Goal: Information Seeking & Learning: Learn about a topic

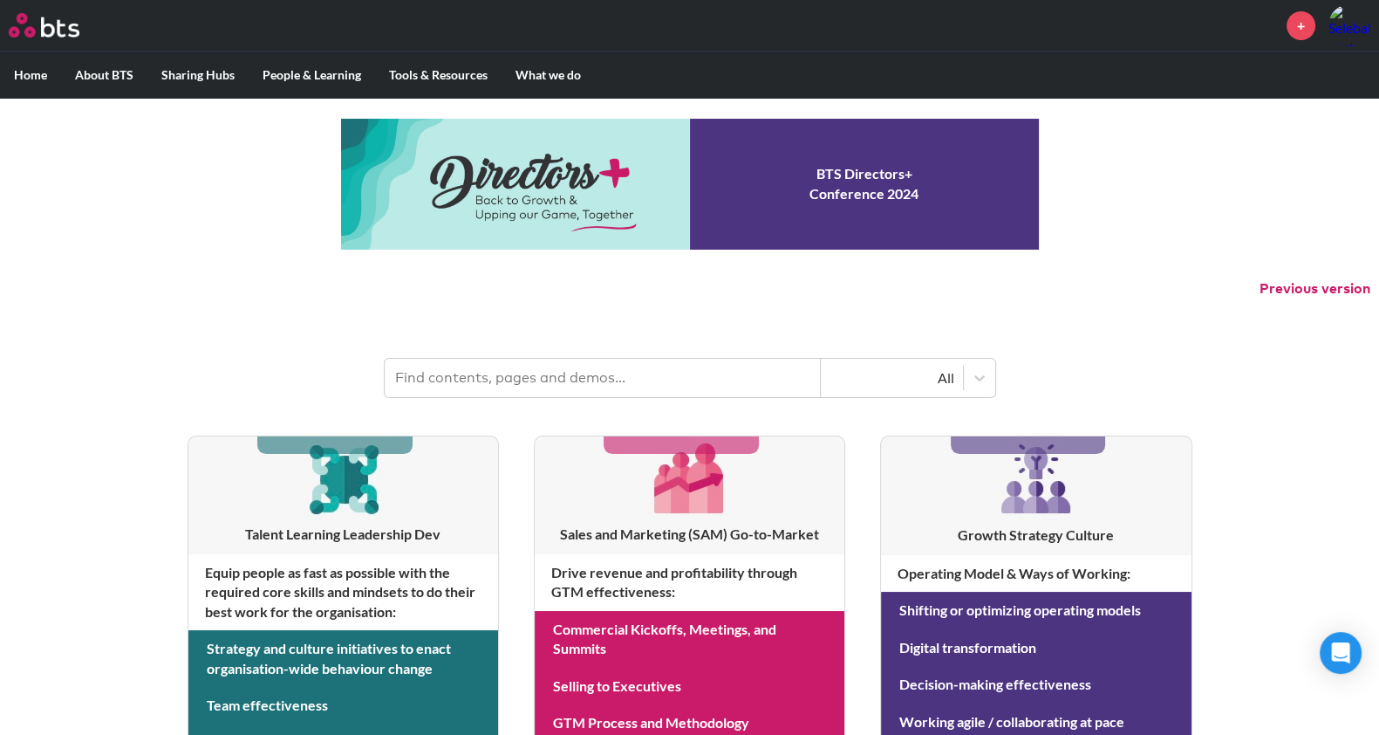
click at [578, 386] on input "text" at bounding box center [603, 378] width 436 height 38
type input "H"
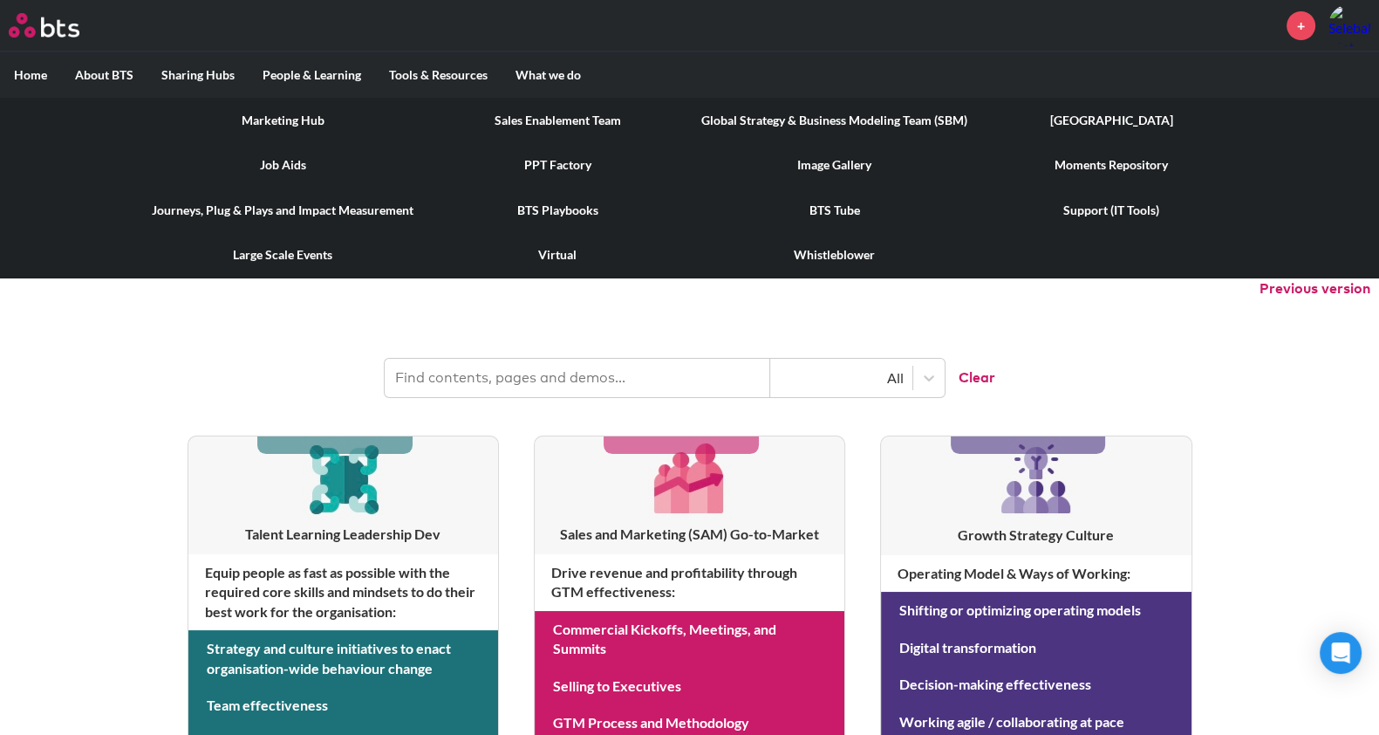
click at [441, 80] on label "Tools & Resources" at bounding box center [438, 74] width 126 height 45
click at [0, 0] on input "Tools & Resources" at bounding box center [0, 0] width 0 height 0
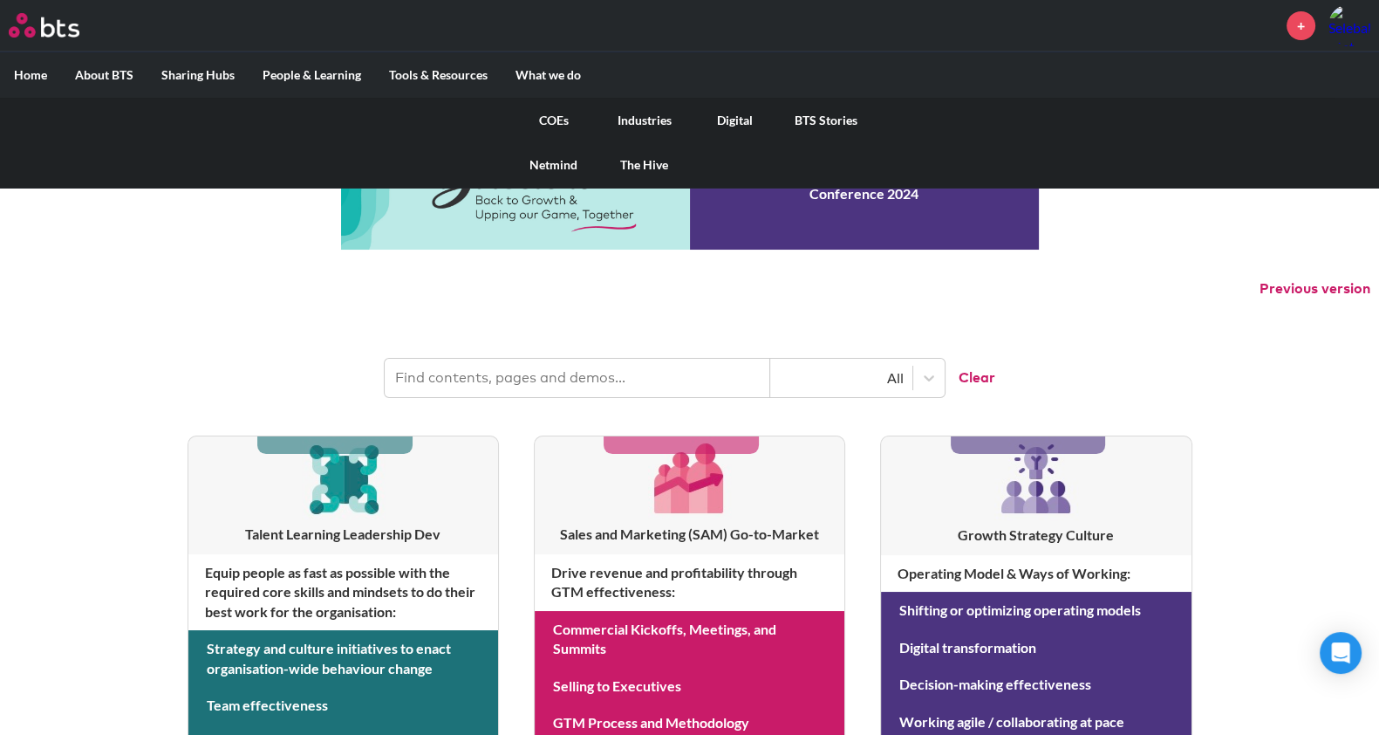
click at [663, 120] on link "Industries" at bounding box center [644, 120] width 91 height 45
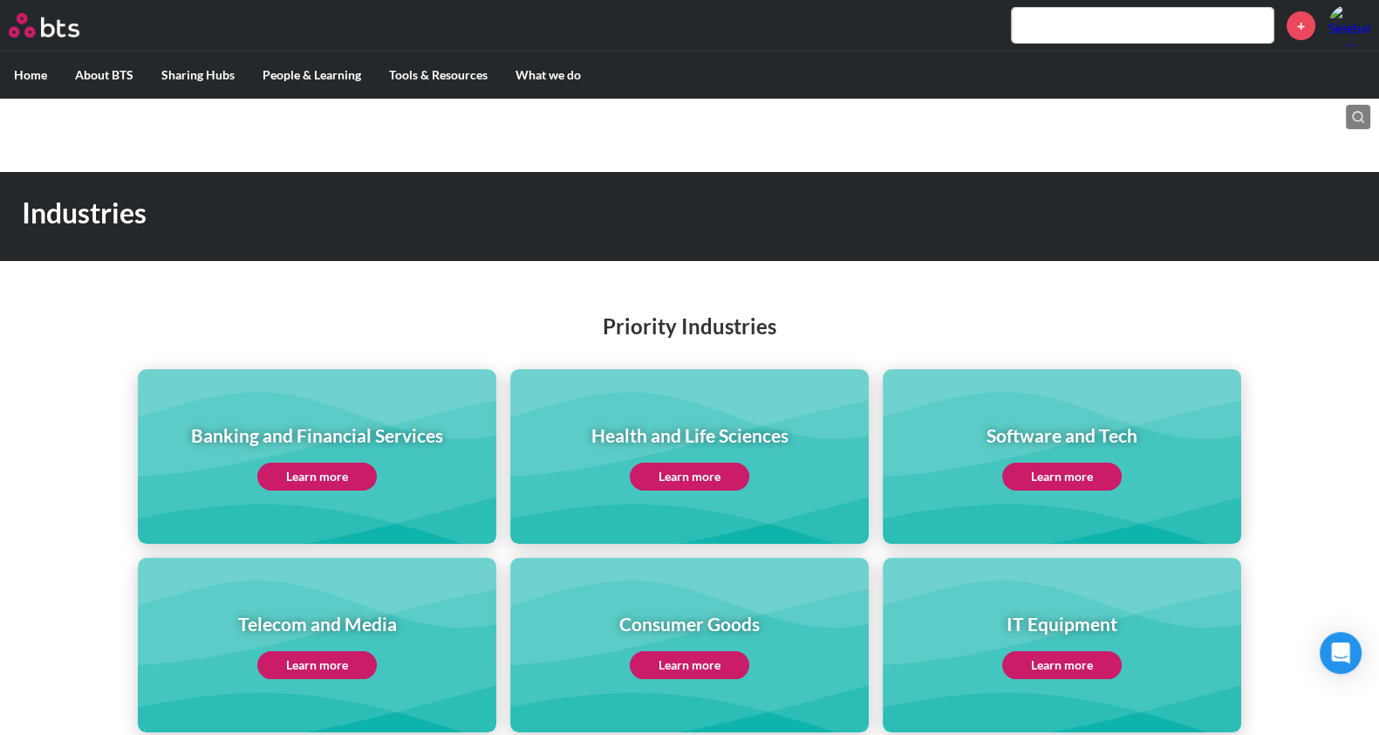
click at [384, 444] on h1 "Banking and Financial Services" at bounding box center [317, 434] width 252 height 25
click at [310, 479] on link "Learn more" at bounding box center [317, 476] width 120 height 28
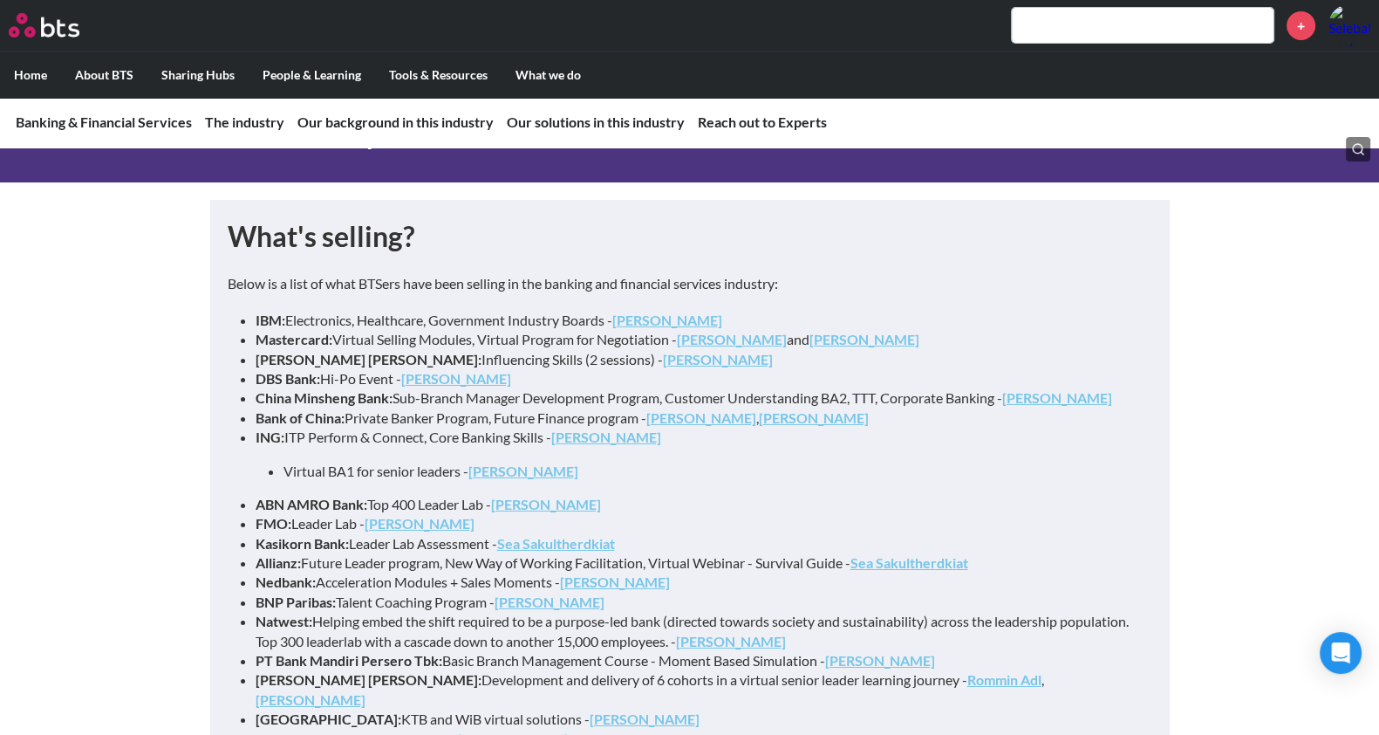
scroll to position [7573, 0]
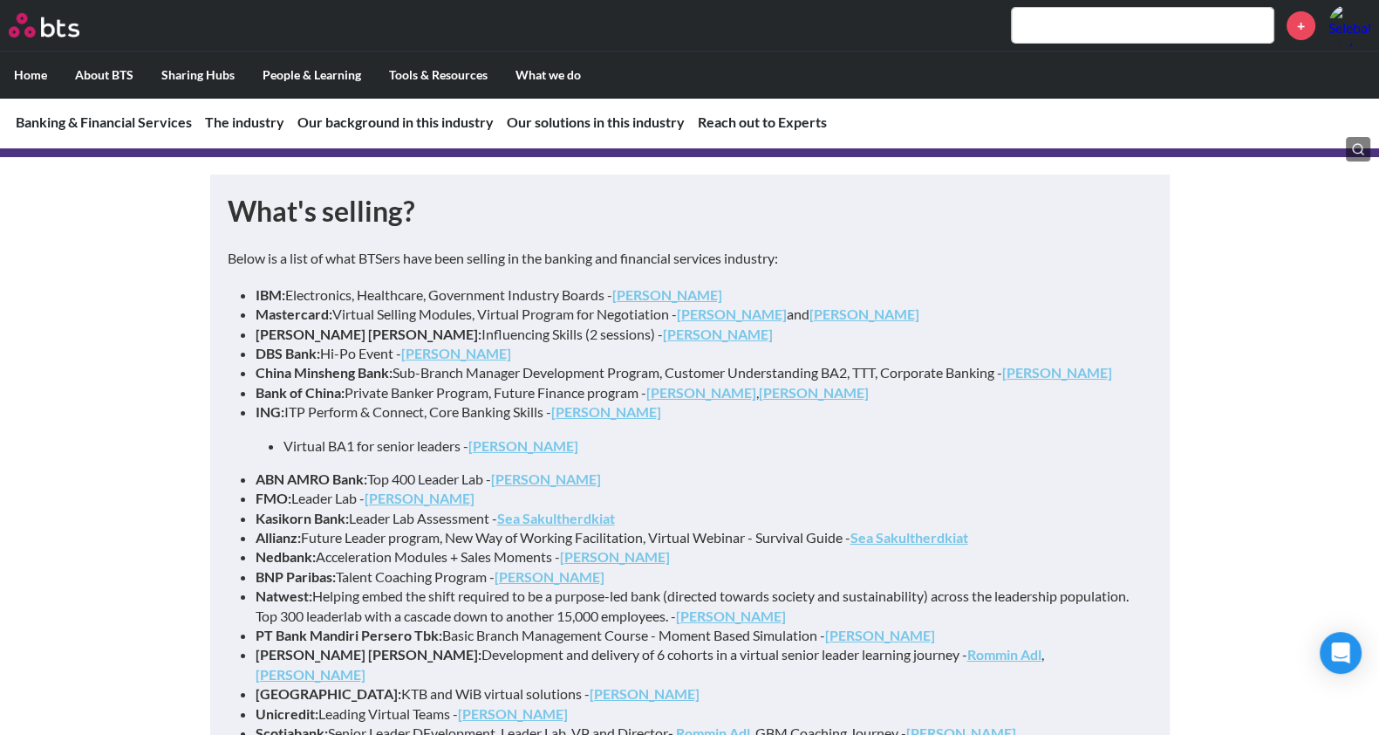
click at [588, 548] on strong "Lawrence Nixon" at bounding box center [615, 556] width 110 height 17
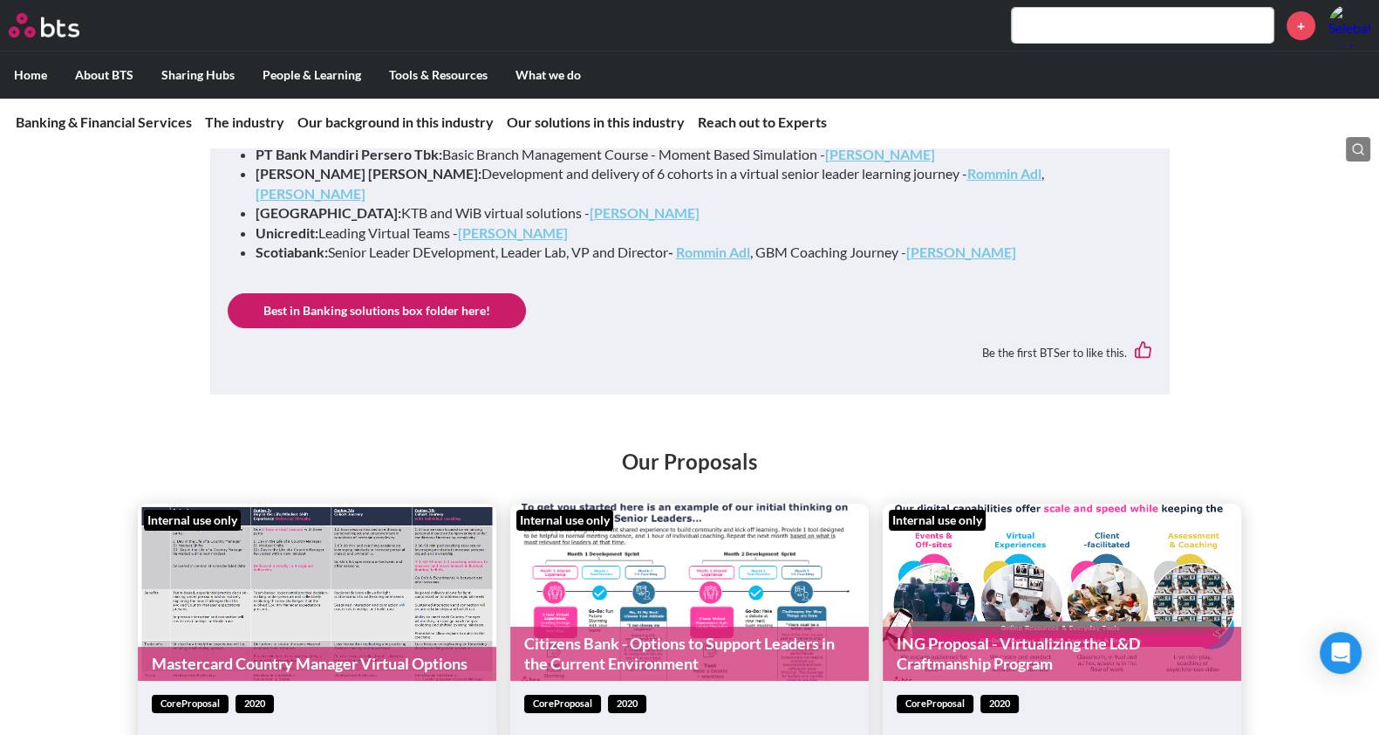
scroll to position [8105, 0]
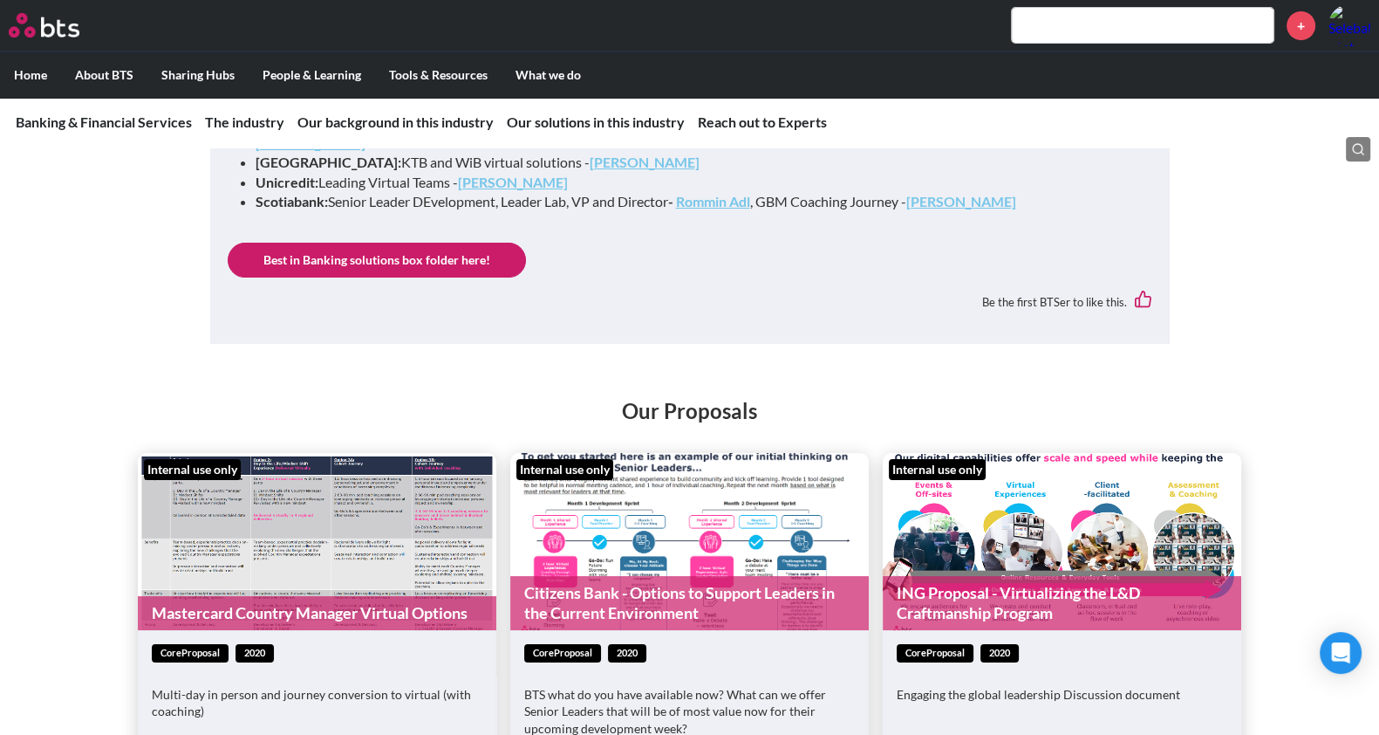
click at [449, 243] on link "Best in Banking solutions box folder here!" at bounding box center [377, 260] width 298 height 35
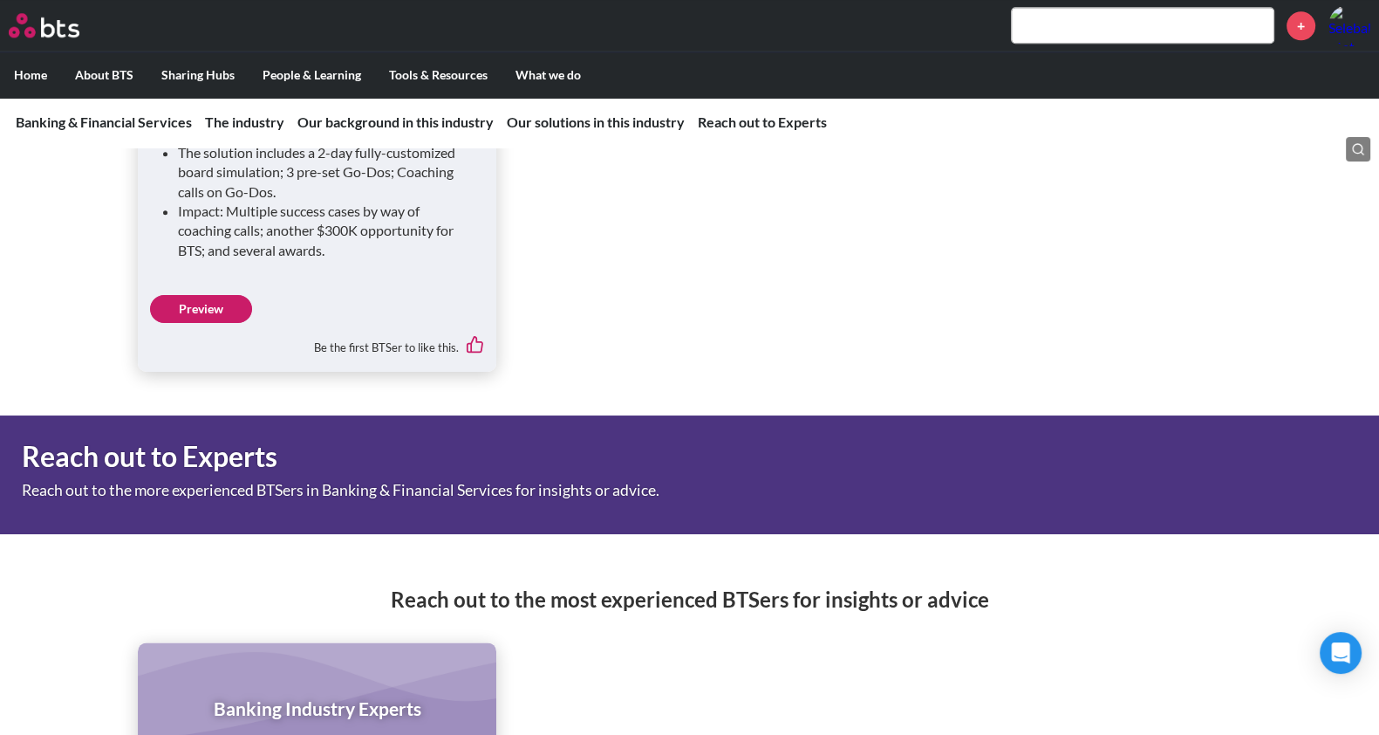
scroll to position [10904, 0]
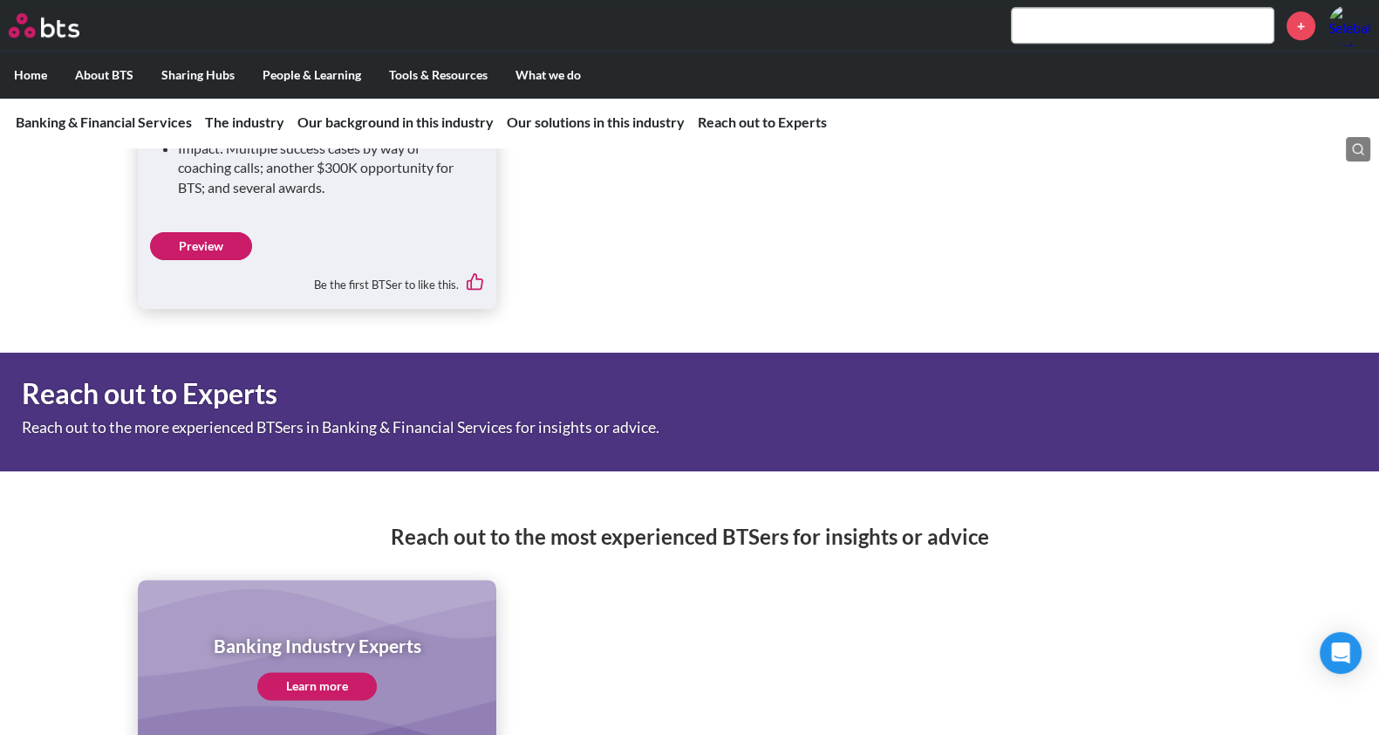
click at [327, 672] on link "Learn more" at bounding box center [317, 686] width 120 height 28
